Goal: Task Accomplishment & Management: Use online tool/utility

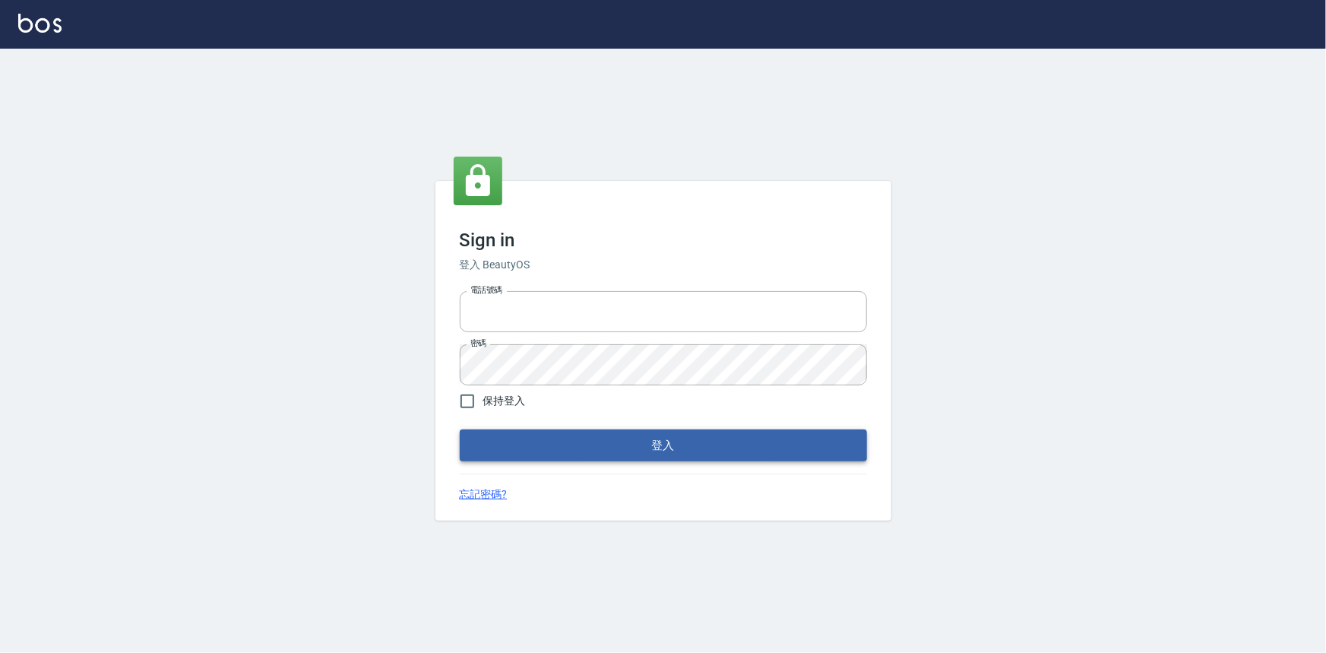
type input "0922670776"
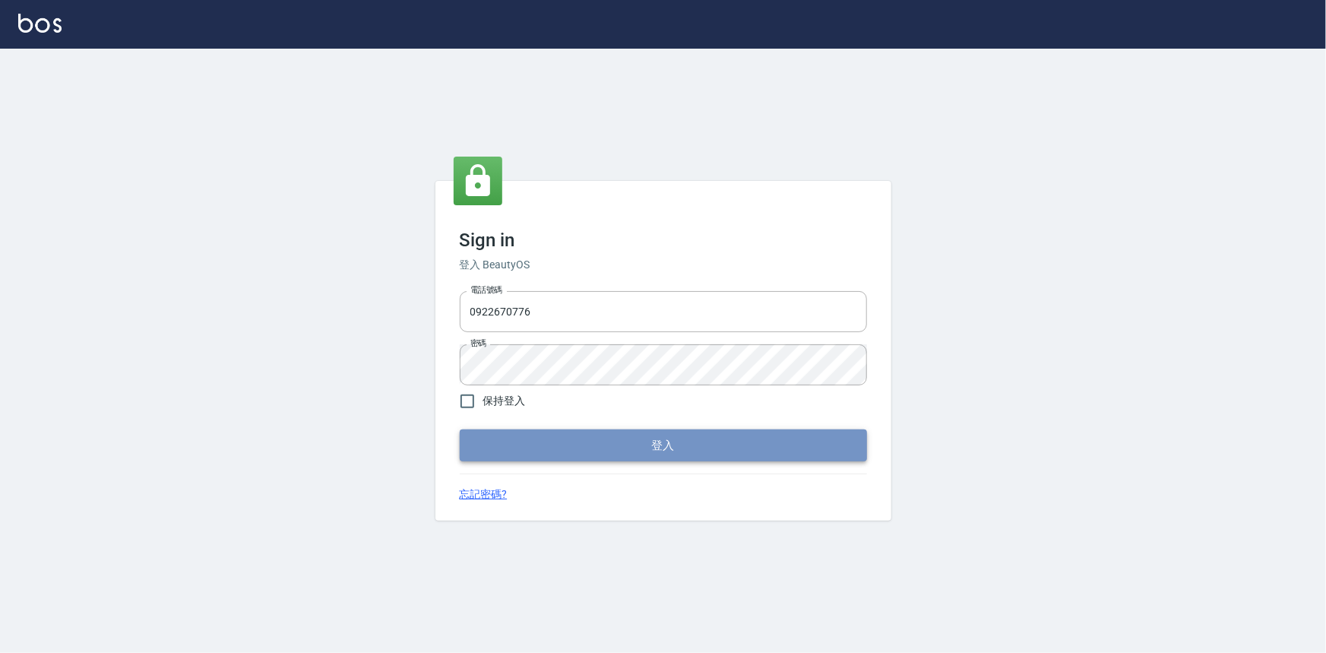
click at [662, 449] on button "登入" at bounding box center [663, 445] width 407 height 32
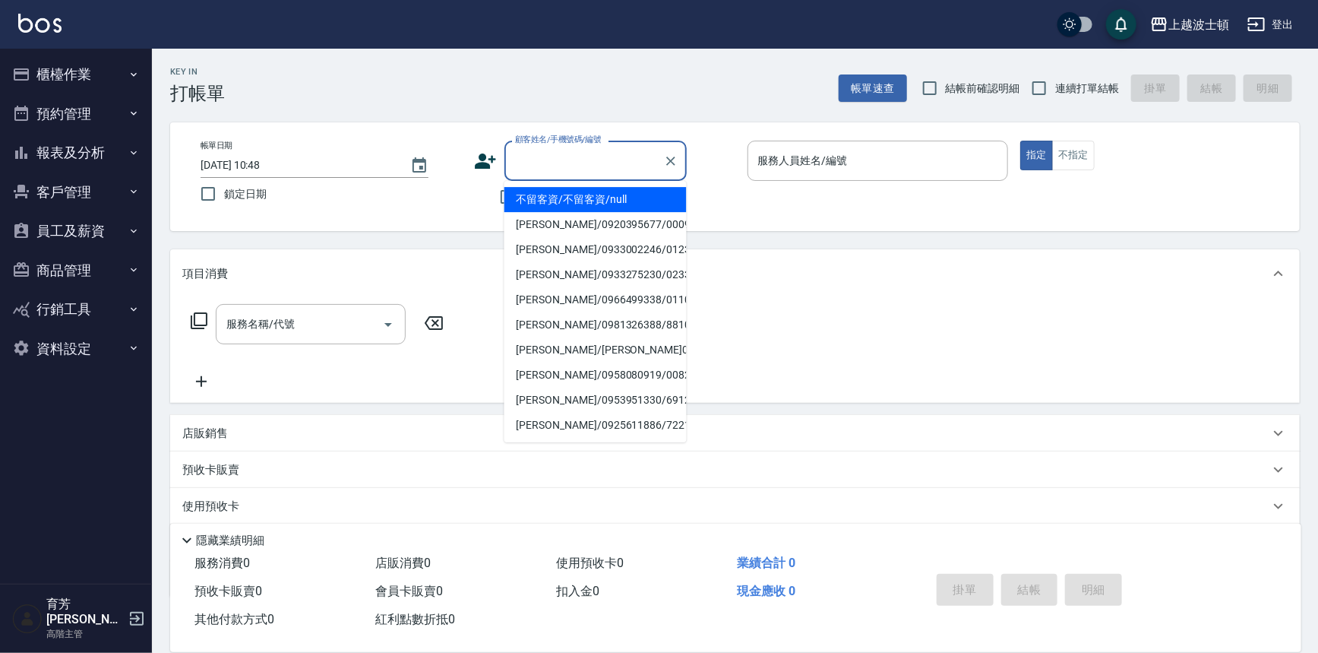
click at [533, 160] on input "顧客姓名/手機號碼/編號" at bounding box center [584, 160] width 146 height 27
click at [547, 203] on li "[PERSON_NAME]/0983780177/0123" at bounding box center [595, 199] width 182 height 25
type input "[PERSON_NAME]/0983780177/0123"
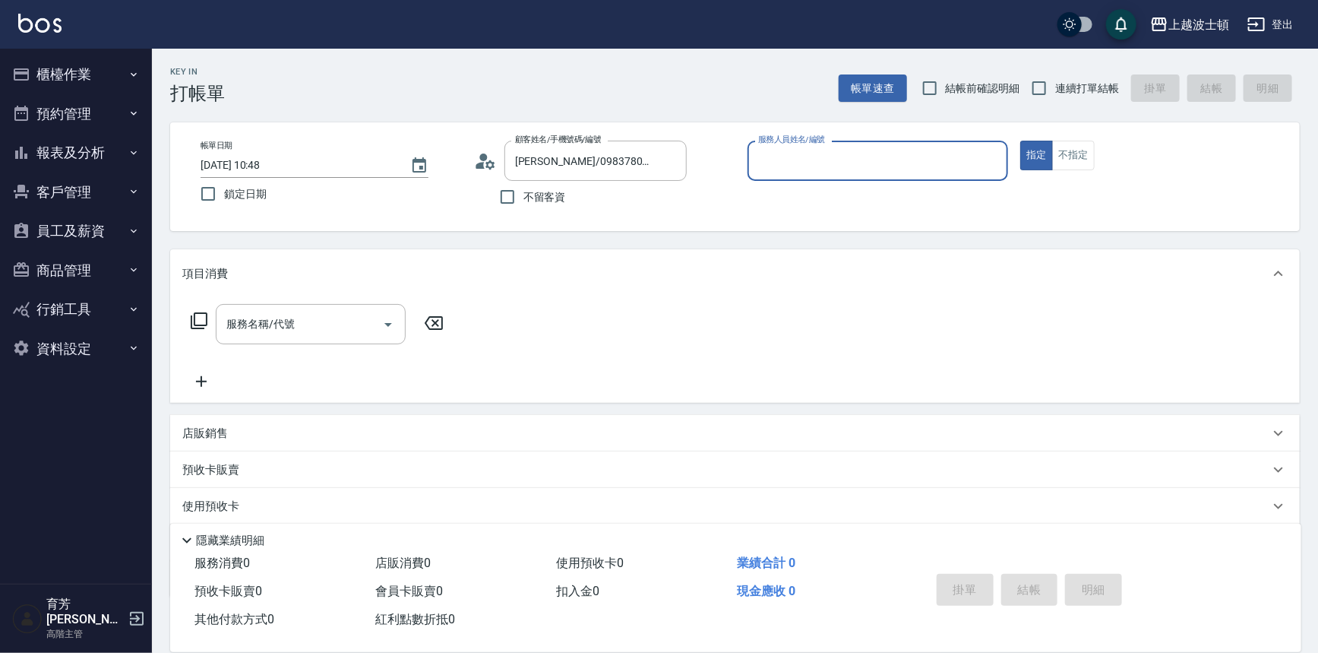
type input "shirey-0"
click at [482, 159] on circle at bounding box center [483, 157] width 8 height 8
